Goal: Check status: Check status

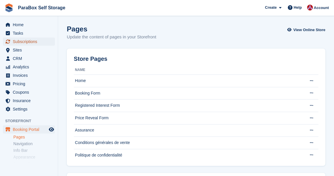
click at [21, 42] on span "Subscriptions" at bounding box center [30, 41] width 35 height 8
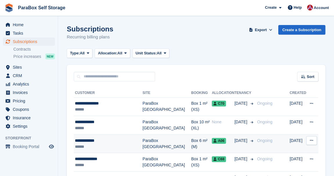
click at [117, 144] on div "******" at bounding box center [109, 146] width 68 height 6
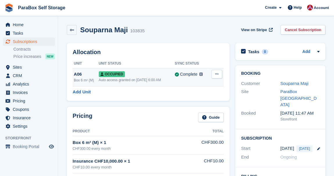
click at [127, 77] on td "Occupied Auto access granted on [DATE] 6:00 AM" at bounding box center [137, 77] width 76 height 18
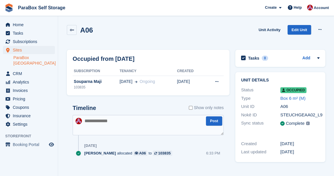
scroll to position [5, 0]
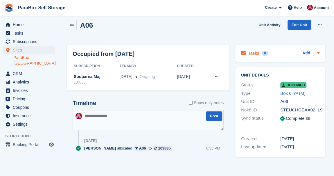
click at [316, 52] on icon at bounding box center [318, 53] width 5 height 5
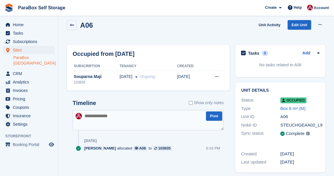
click at [316, 52] on icon at bounding box center [318, 53] width 5 height 5
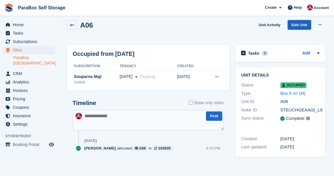
click at [302, 25] on link "Edit Unit" at bounding box center [299, 25] width 24 height 10
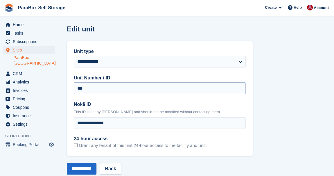
scroll to position [14, 0]
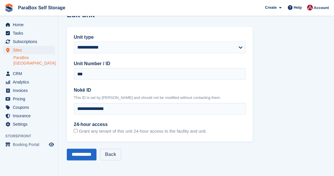
click at [121, 154] on link "Back" at bounding box center [110, 154] width 21 height 12
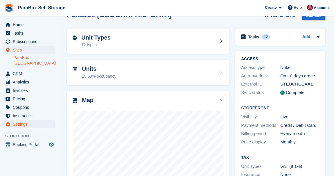
scroll to position [14, 0]
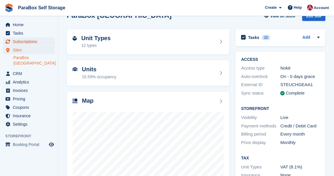
click at [27, 38] on span "Subscriptions" at bounding box center [30, 41] width 35 height 8
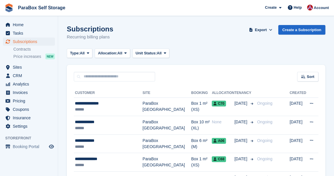
scroll to position [26, 0]
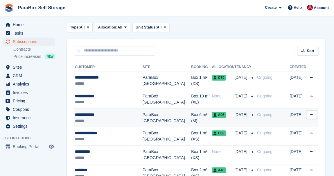
click at [121, 113] on div "**********" at bounding box center [109, 115] width 68 height 6
